Goal: Task Accomplishment & Management: Manage account settings

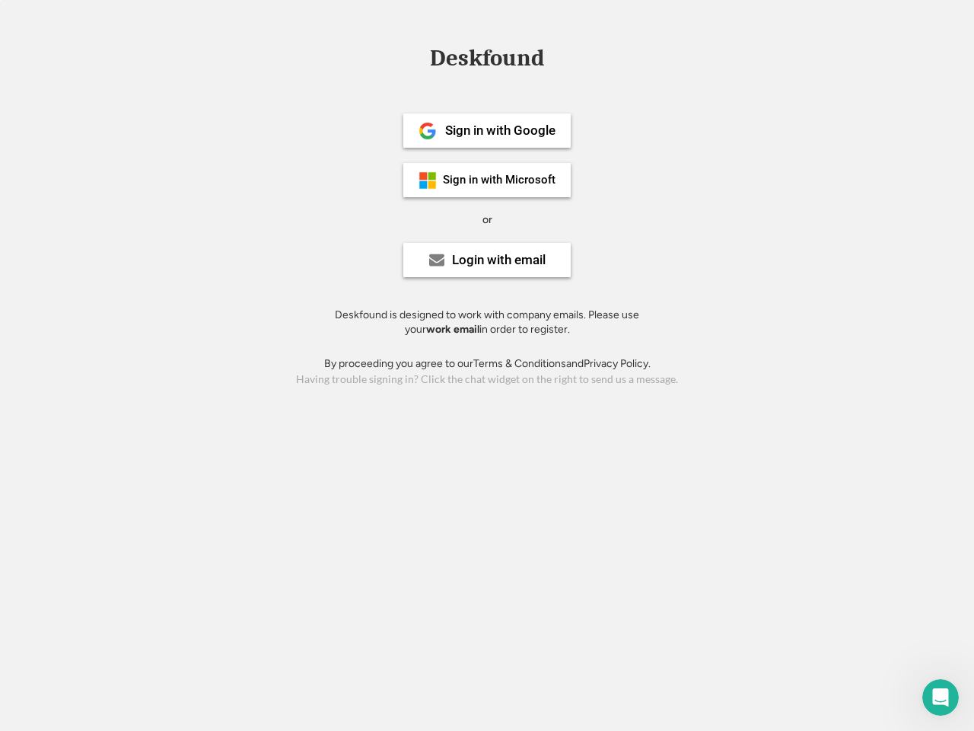
click at [487, 218] on div "or" at bounding box center [487, 219] width 10 height 15
click at [487, 61] on div "Deskfound" at bounding box center [486, 58] width 129 height 24
click at [417, 58] on div "Deskfound" at bounding box center [487, 60] width 974 height 29
click at [487, 61] on div "Deskfound" at bounding box center [486, 58] width 129 height 24
click at [487, 219] on div "or" at bounding box center [487, 219] width 10 height 15
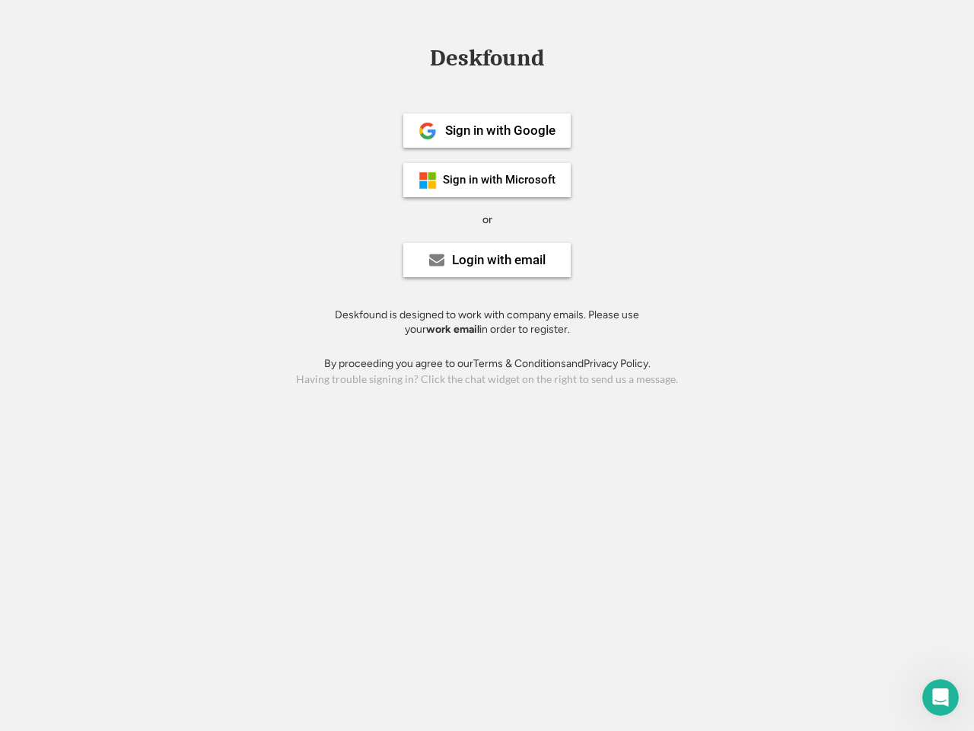
click at [487, 130] on div "Sign in with Google" at bounding box center [500, 130] width 110 height 13
click at [500, 130] on div "Sign in with Google" at bounding box center [500, 130] width 110 height 13
click at [428, 131] on img at bounding box center [428, 131] width 18 height 18
click at [487, 180] on div "Sign in with Microsoft" at bounding box center [499, 179] width 113 height 11
click at [500, 180] on div "Sign in with Microsoft" at bounding box center [499, 179] width 113 height 11
